Goal: Task Accomplishment & Management: Manage account settings

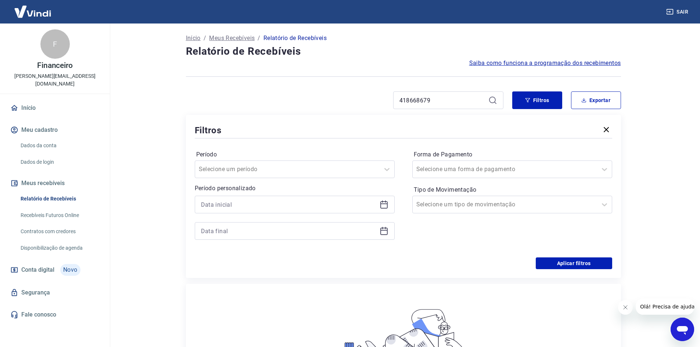
click at [47, 12] on img at bounding box center [33, 11] width 48 height 22
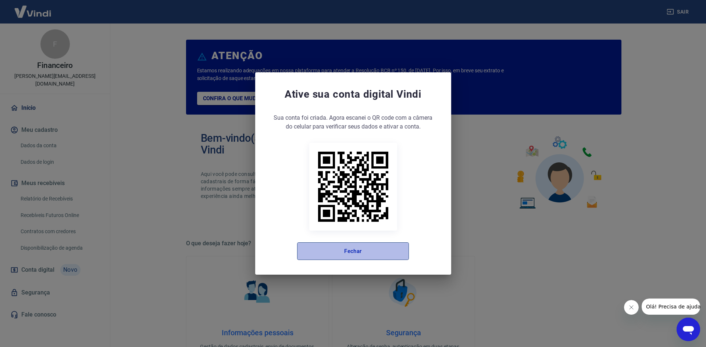
click at [342, 254] on button "Fechar" at bounding box center [353, 252] width 112 height 18
click at [338, 252] on button "Fechar" at bounding box center [353, 252] width 112 height 18
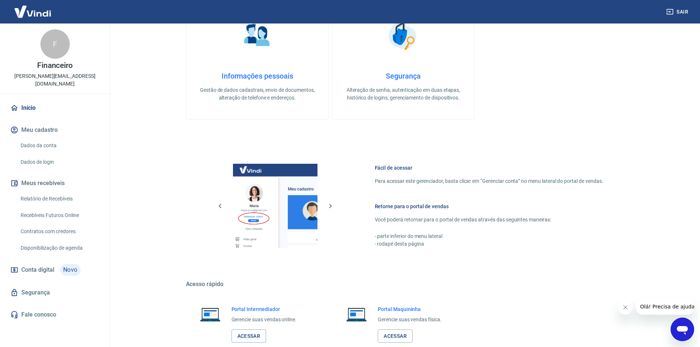
scroll to position [302, 0]
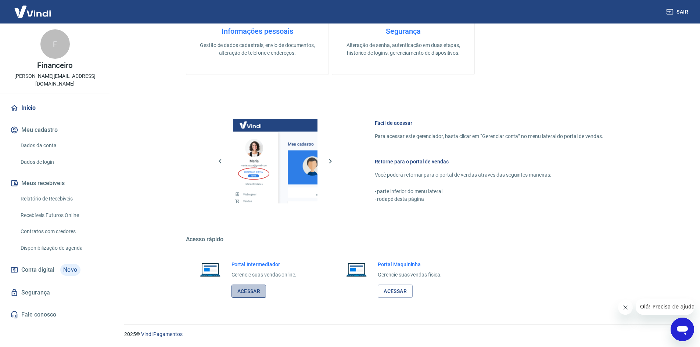
click at [244, 290] on link "Acessar" at bounding box center [249, 292] width 35 height 14
